Goal: Find specific page/section

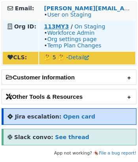
click at [59, 25] on strong "113MY3" at bounding box center [56, 26] width 25 height 6
